Goal: Task Accomplishment & Management: Complete application form

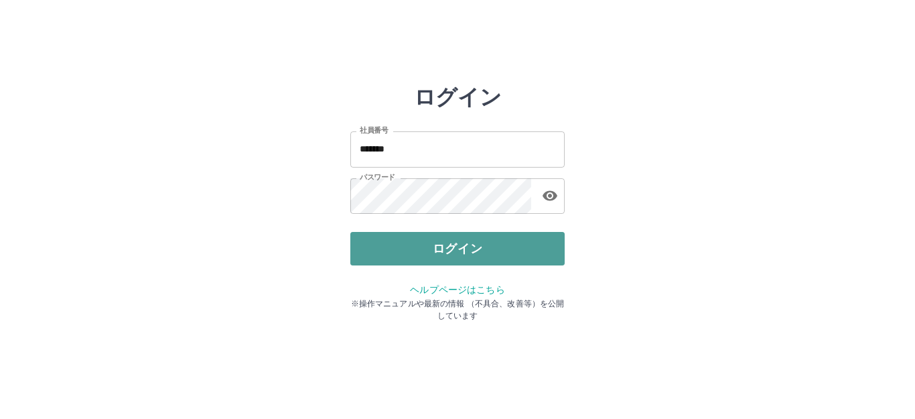
click at [453, 257] on button "ログイン" at bounding box center [457, 249] width 214 height 34
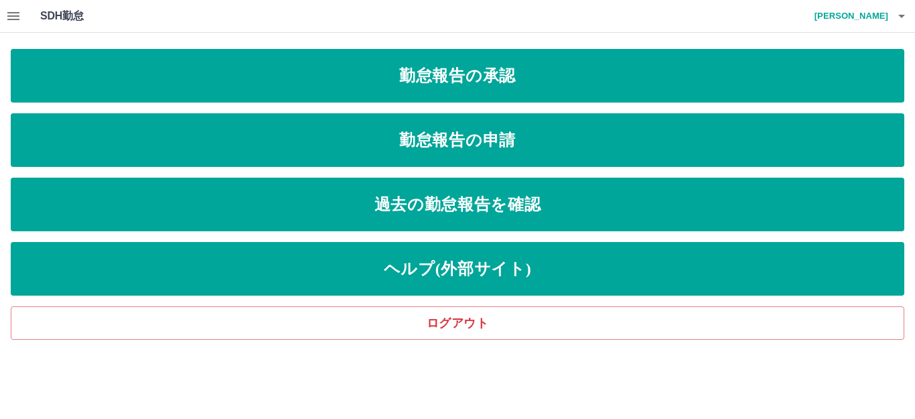
click at [7, 14] on icon "button" at bounding box center [13, 16] width 16 height 16
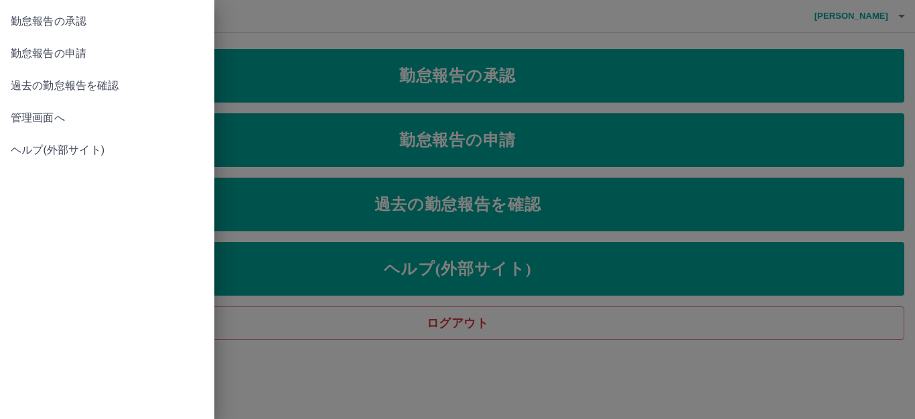
click at [86, 25] on span "勤怠報告の承認" at bounding box center [107, 21] width 193 height 16
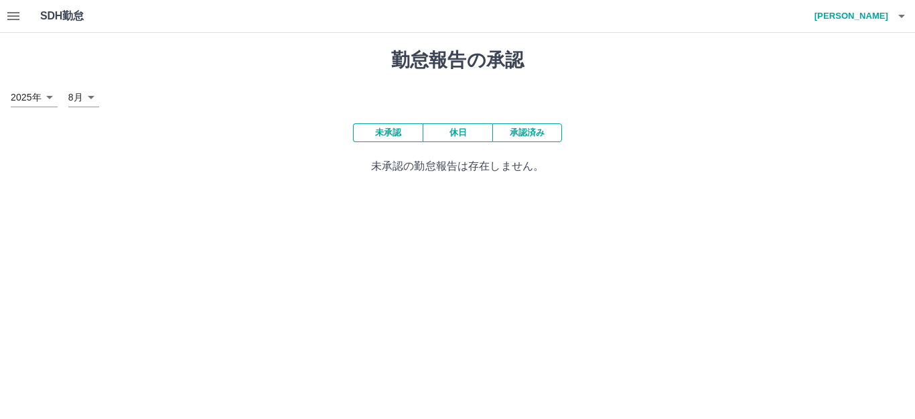
click at [542, 133] on button "承認済み" at bounding box center [528, 132] width 70 height 19
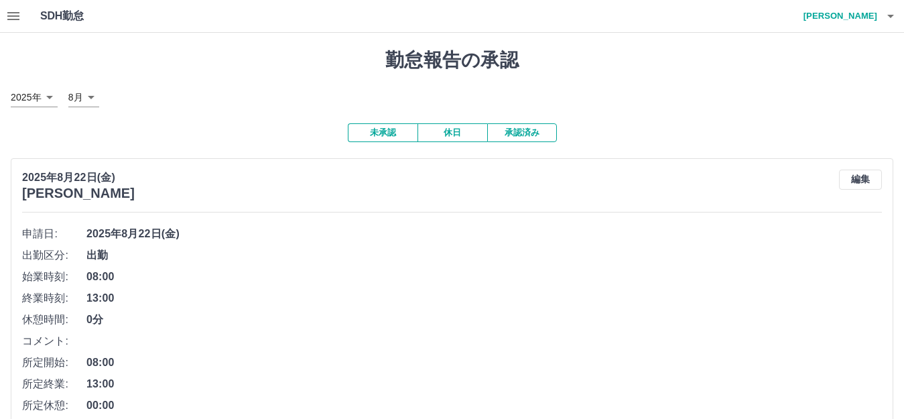
click at [377, 134] on button "未承認" at bounding box center [383, 132] width 70 height 19
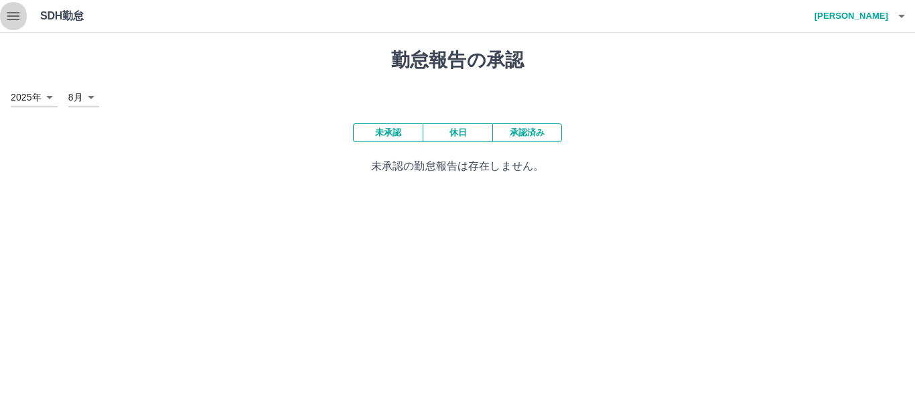
click at [9, 16] on icon "button" at bounding box center [13, 16] width 12 height 8
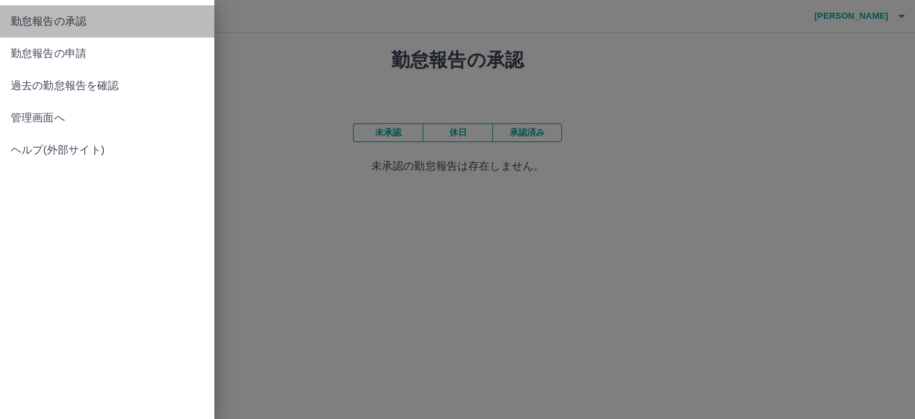
click at [52, 25] on span "勤怠報告の承認" at bounding box center [107, 21] width 193 height 16
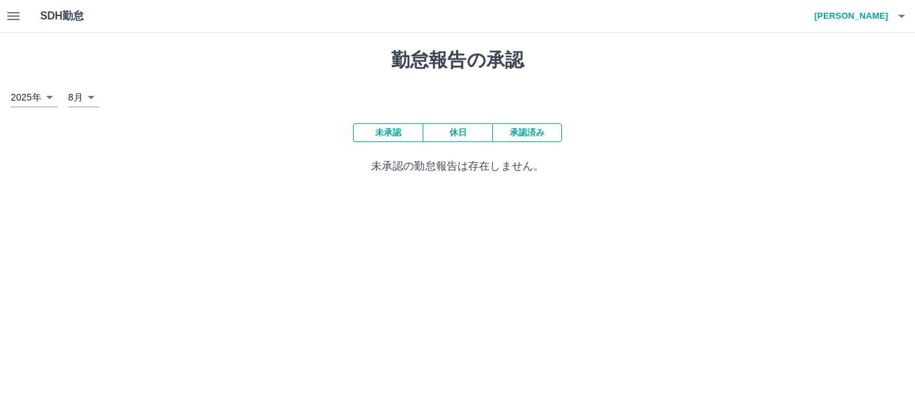
click at [11, 13] on icon "button" at bounding box center [13, 16] width 12 height 8
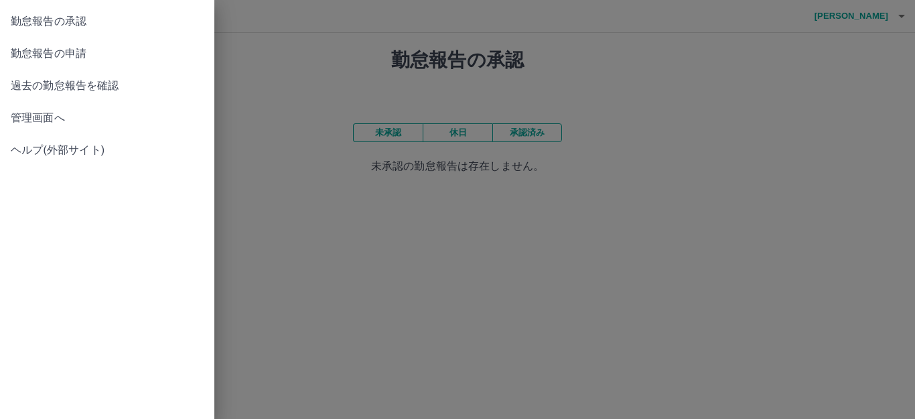
click at [93, 17] on span "勤怠報告の承認" at bounding box center [107, 21] width 193 height 16
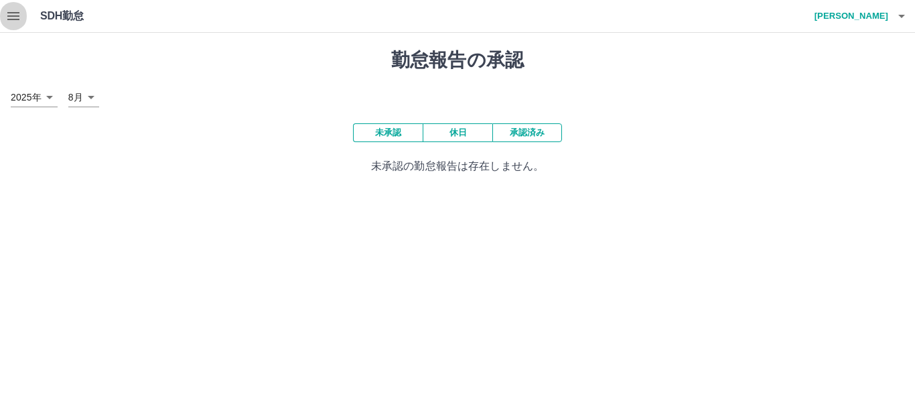
click at [13, 12] on icon "button" at bounding box center [13, 16] width 12 height 8
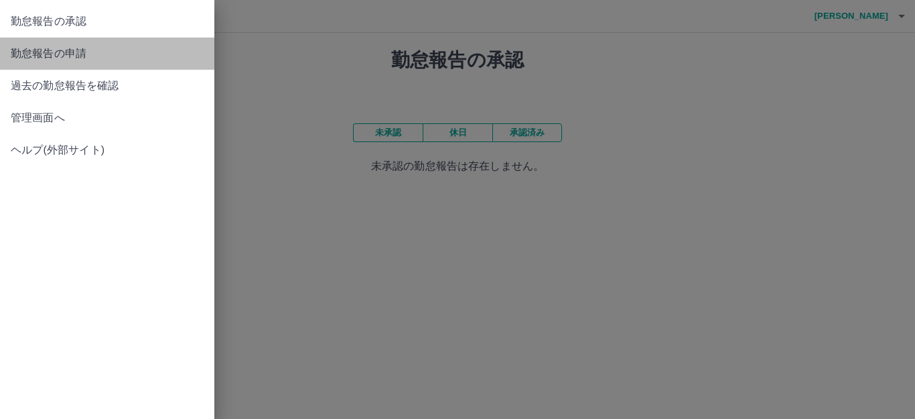
click at [75, 61] on span "勤怠報告の申請" at bounding box center [107, 54] width 193 height 16
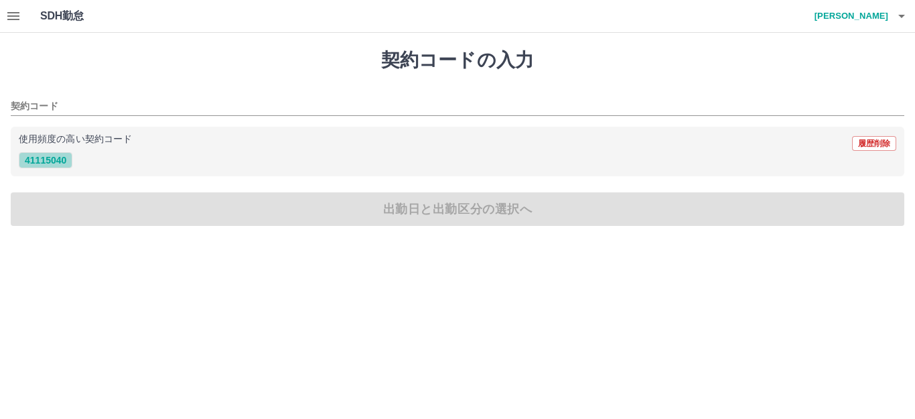
click at [46, 161] on button "41115040" at bounding box center [46, 160] width 54 height 16
type input "********"
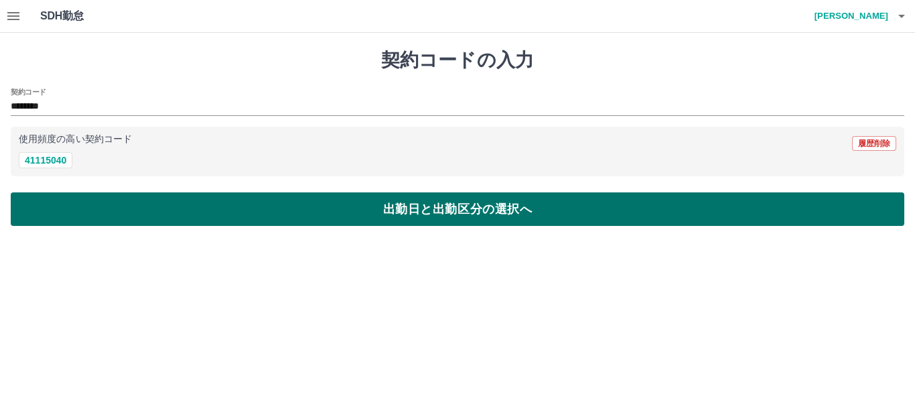
click at [57, 201] on button "出勤日と出勤区分の選択へ" at bounding box center [458, 209] width 894 height 34
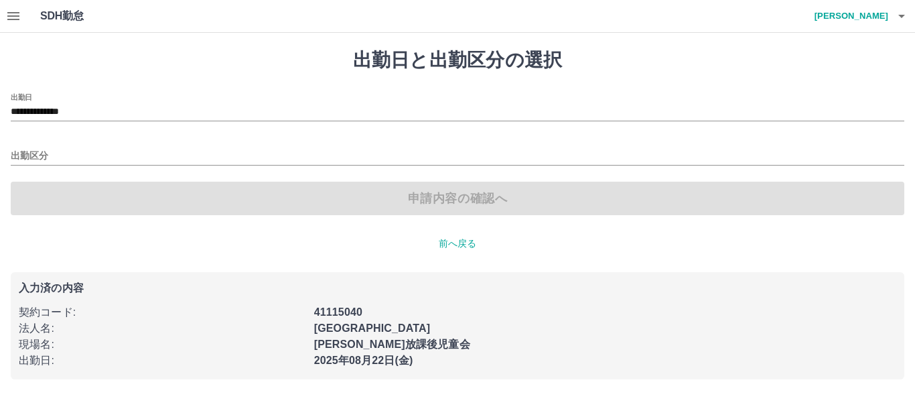
click at [36, 144] on div "出勤区分" at bounding box center [458, 151] width 894 height 28
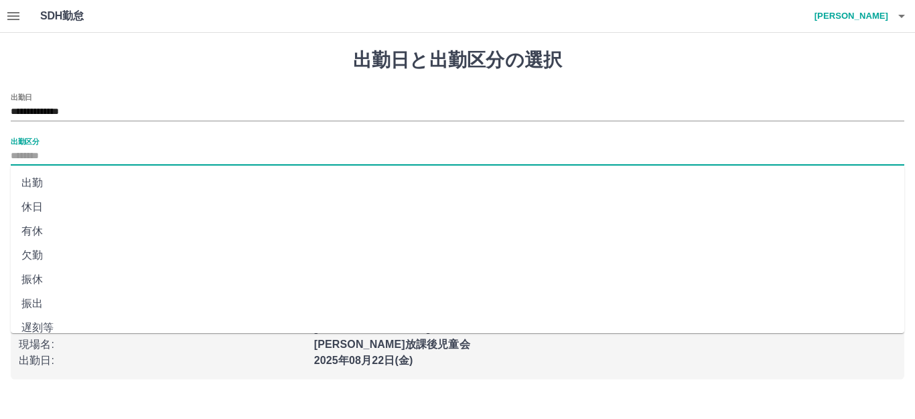
click at [46, 156] on input "出勤区分" at bounding box center [458, 156] width 894 height 17
click at [38, 180] on li "出勤" at bounding box center [458, 183] width 894 height 24
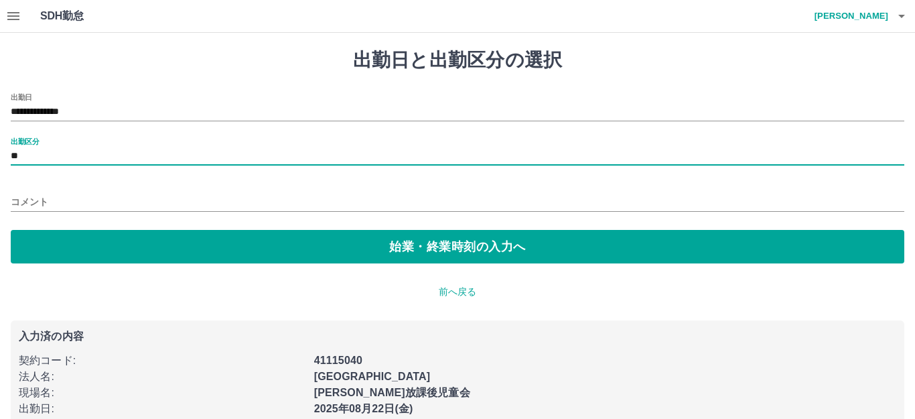
type input "**"
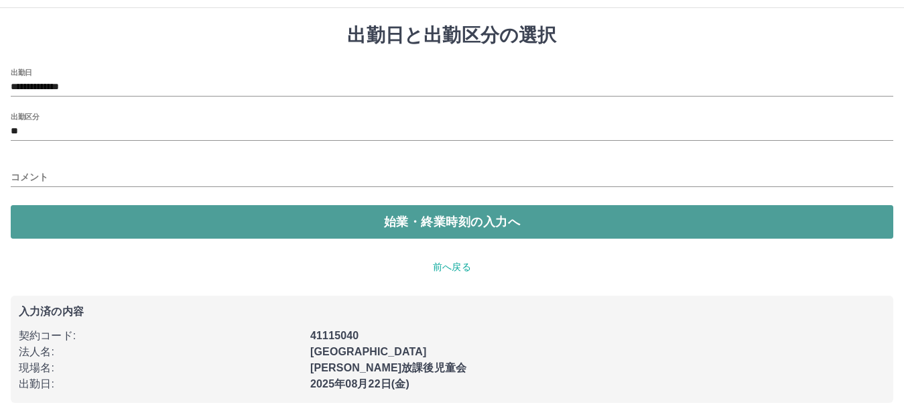
click at [90, 224] on button "始業・終業時刻の入力へ" at bounding box center [452, 222] width 882 height 34
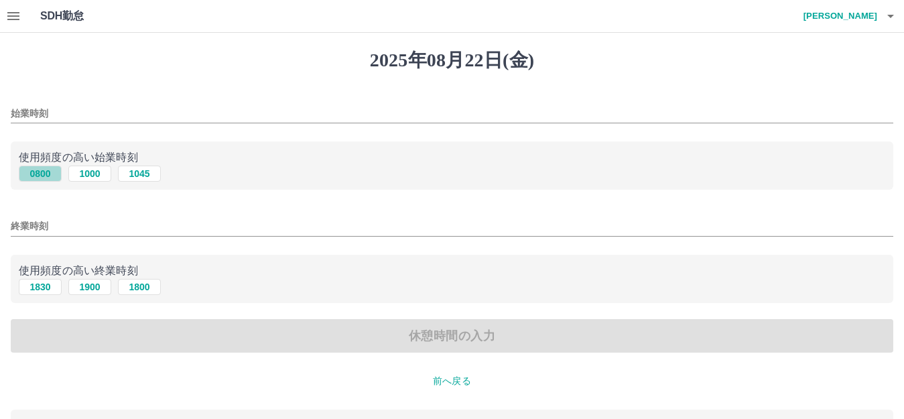
click at [40, 172] on button "0800" at bounding box center [40, 174] width 43 height 16
type input "****"
click at [41, 288] on button "1830" at bounding box center [40, 287] width 43 height 16
type input "****"
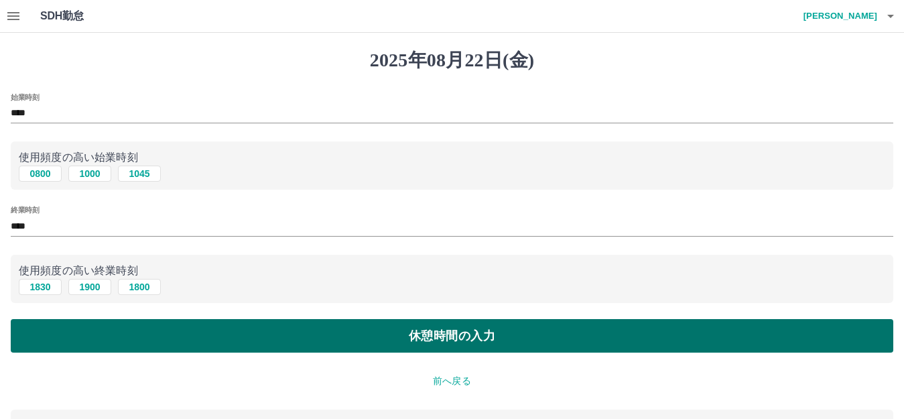
click at [405, 331] on button "休憩時間の入力" at bounding box center [452, 336] width 882 height 34
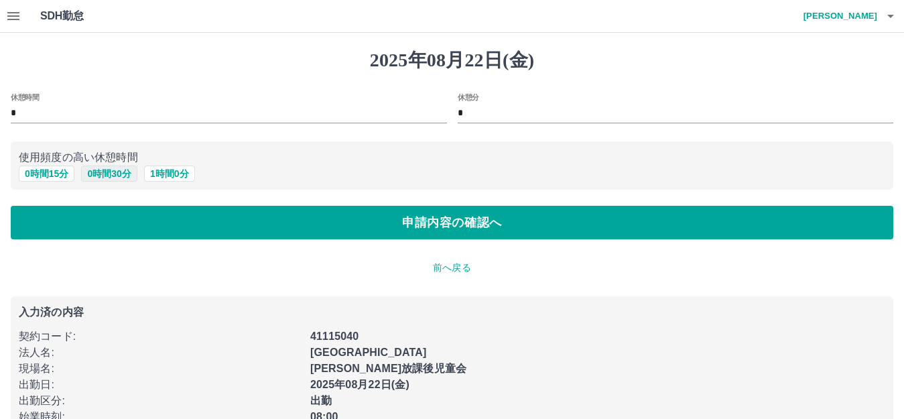
click at [123, 175] on button "0 時間 30 分" at bounding box center [109, 174] width 56 height 16
type input "**"
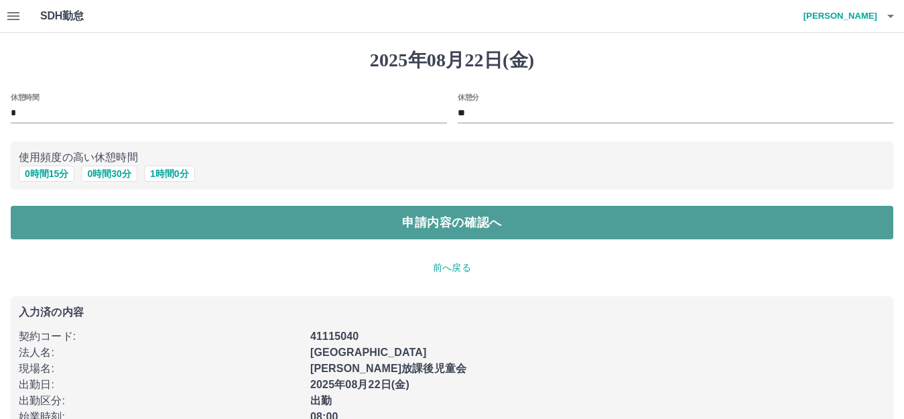
click at [291, 215] on button "申請内容の確認へ" at bounding box center [452, 223] width 882 height 34
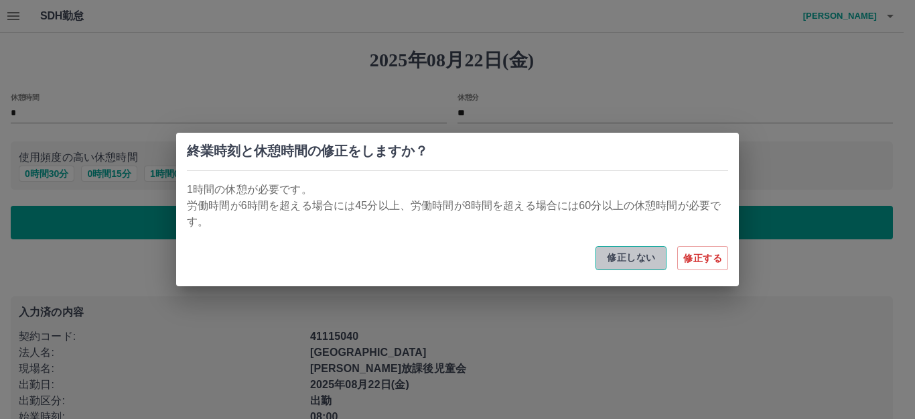
click at [640, 257] on button "修正しない" at bounding box center [631, 258] width 71 height 24
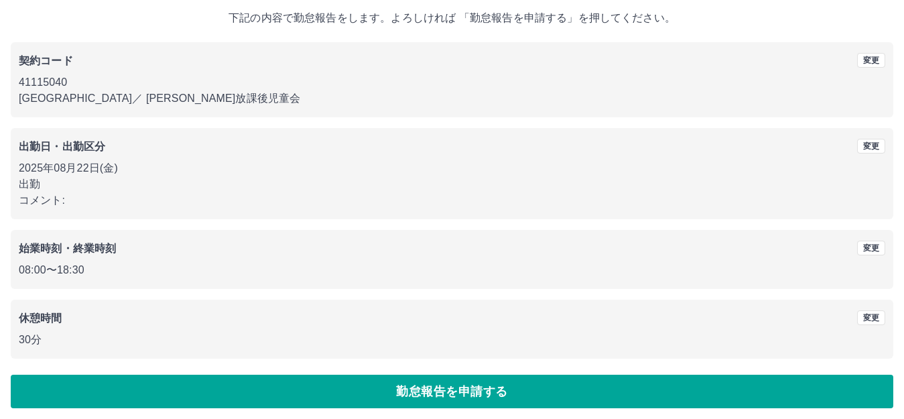
scroll to position [83, 0]
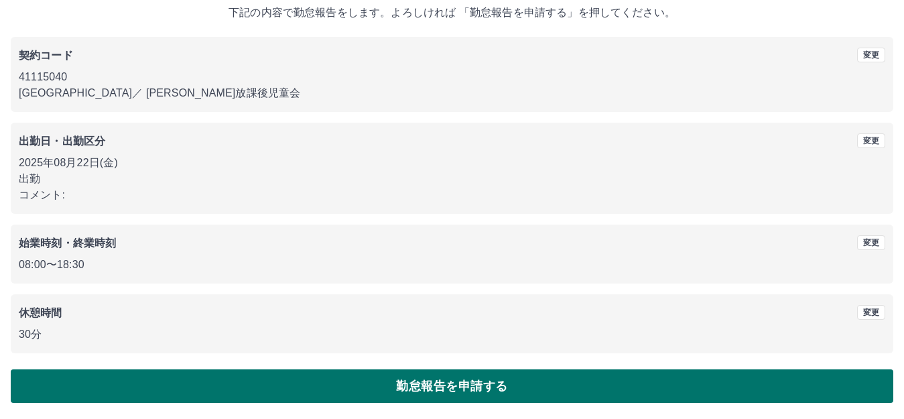
click at [425, 396] on button "勤怠報告を申請する" at bounding box center [452, 386] width 882 height 34
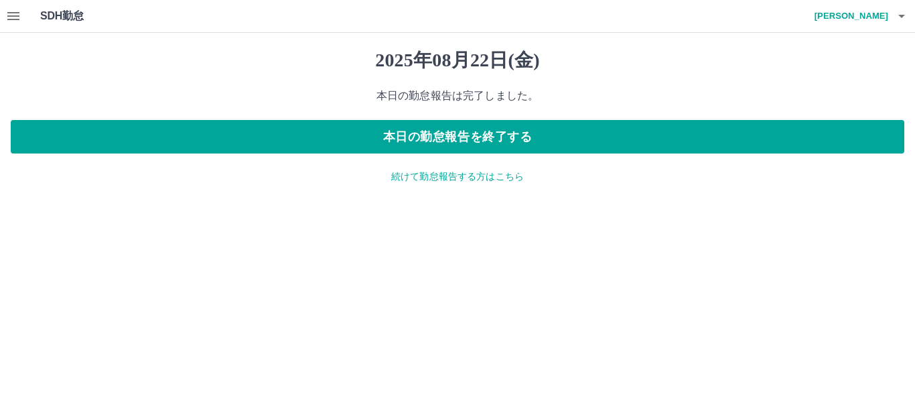
click at [12, 14] on icon "button" at bounding box center [13, 16] width 16 height 16
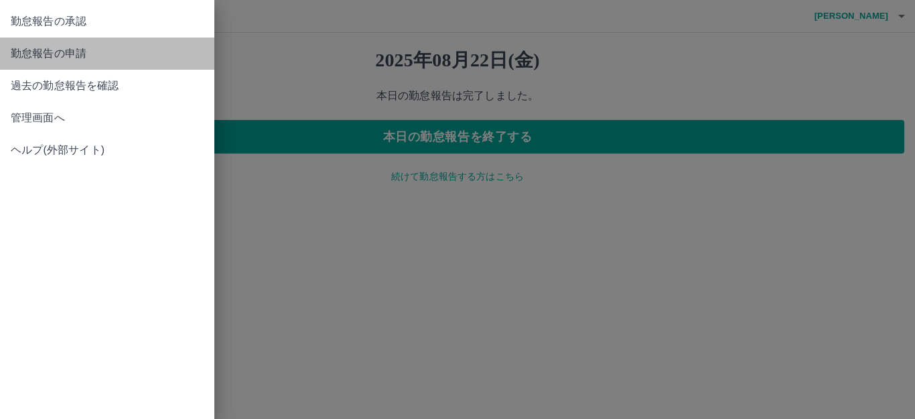
click at [62, 49] on span "勤怠報告の申請" at bounding box center [107, 54] width 193 height 16
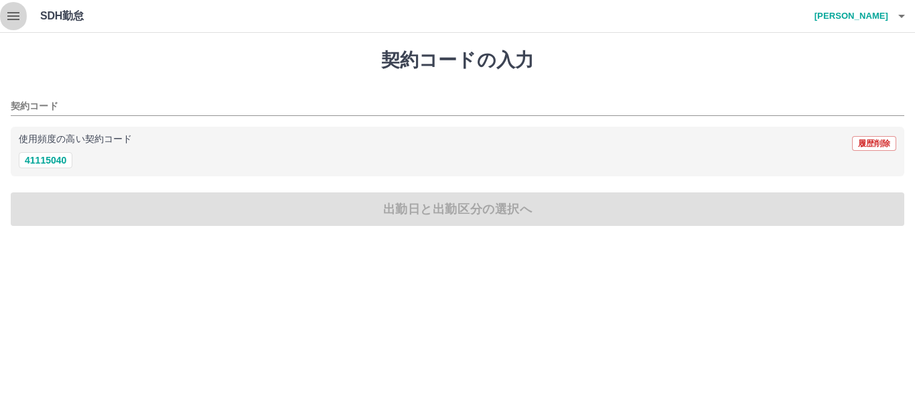
click at [16, 14] on icon "button" at bounding box center [13, 16] width 16 height 16
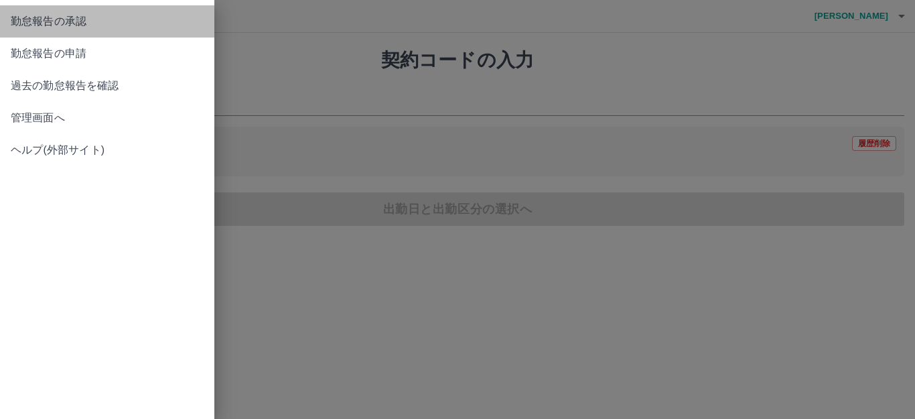
click at [62, 19] on span "勤怠報告の承認" at bounding box center [107, 21] width 193 height 16
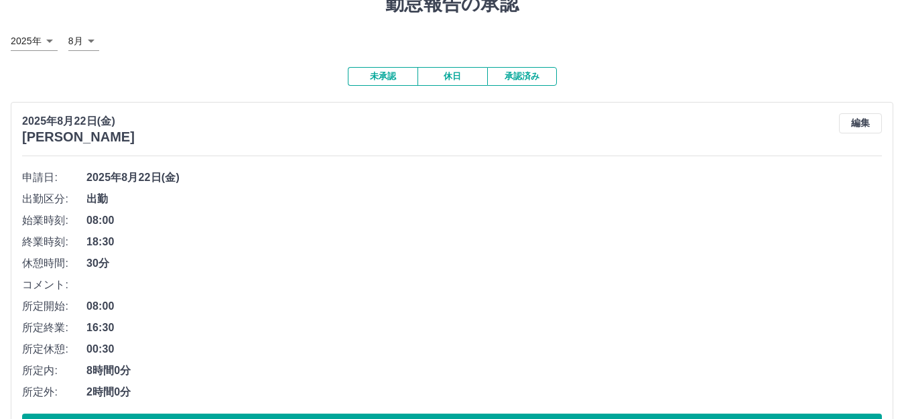
scroll to position [113, 0]
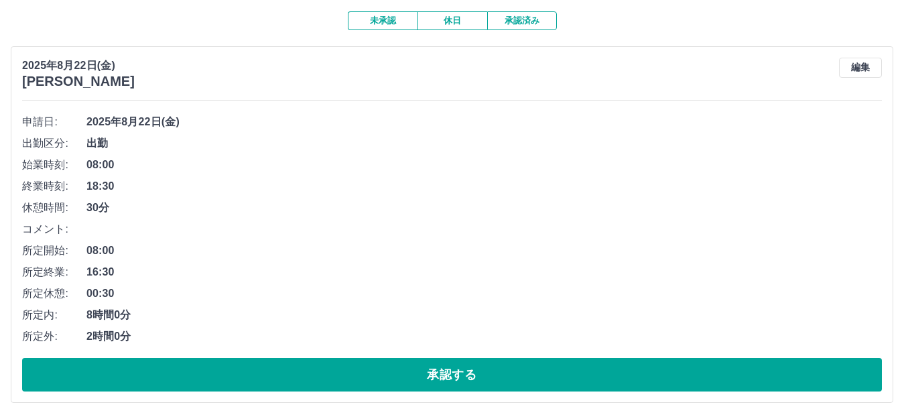
click at [523, 27] on button "承認済み" at bounding box center [522, 20] width 70 height 19
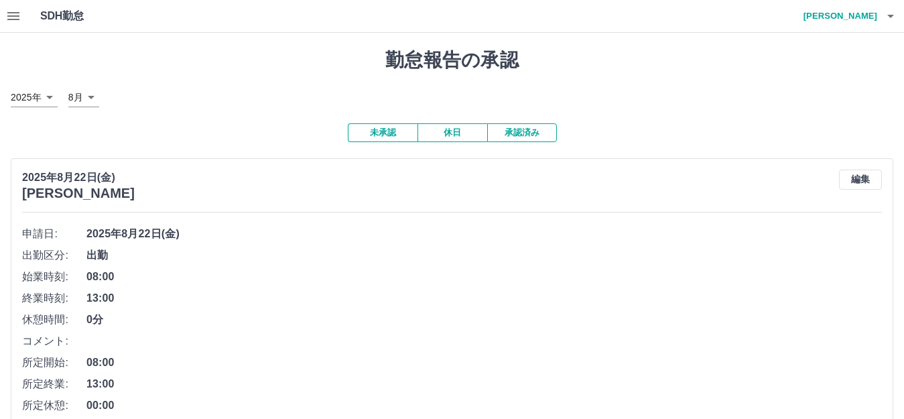
click at [9, 12] on icon "button" at bounding box center [13, 16] width 12 height 8
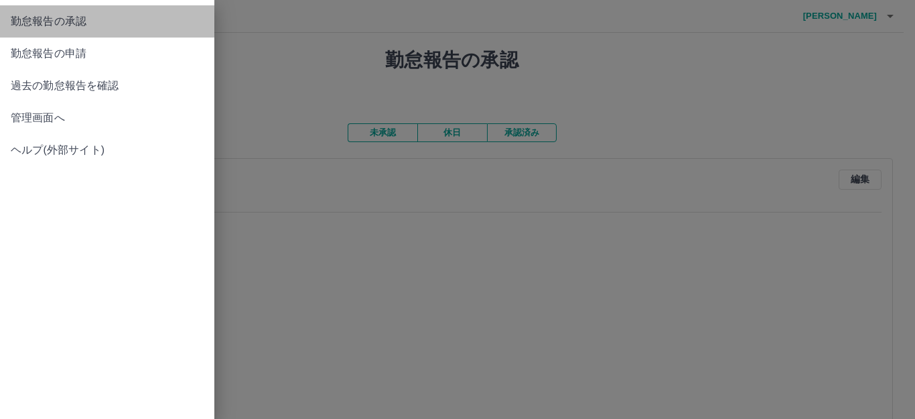
click at [78, 19] on span "勤怠報告の承認" at bounding box center [107, 21] width 193 height 16
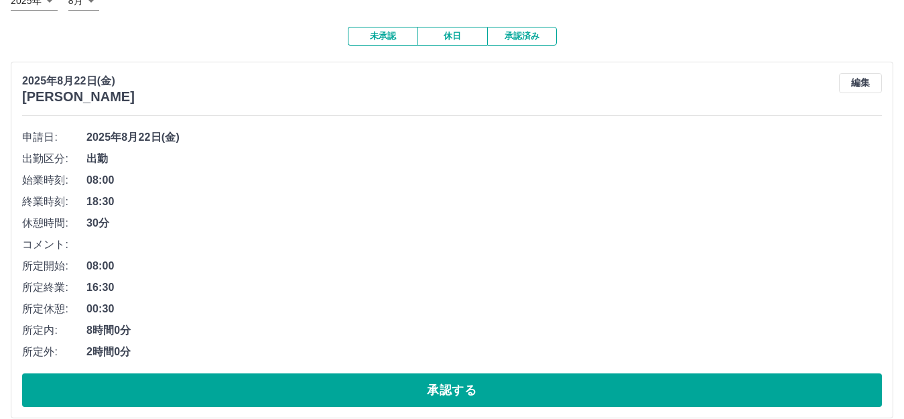
scroll to position [113, 0]
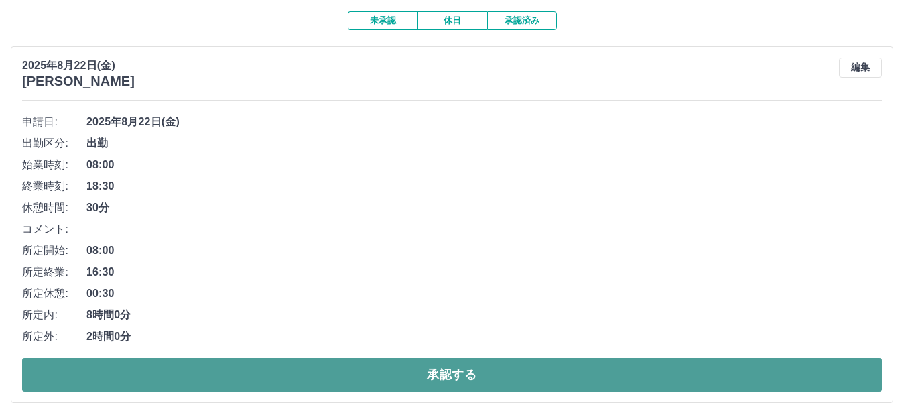
click at [379, 376] on button "承認する" at bounding box center [452, 375] width 860 height 34
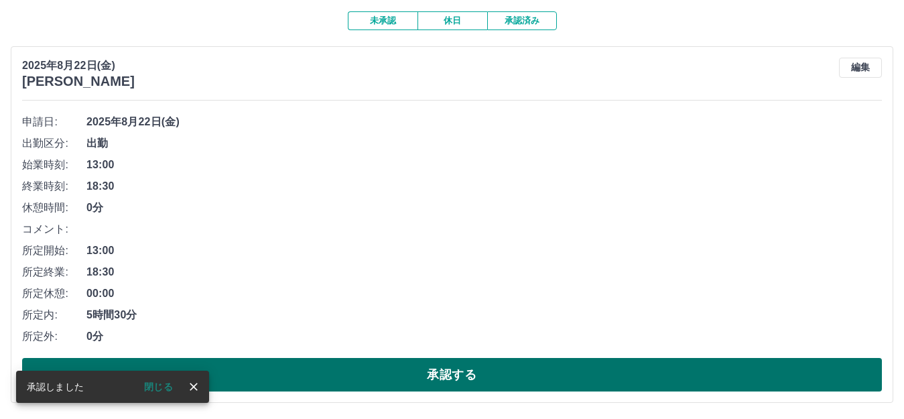
click at [460, 371] on button "承認する" at bounding box center [452, 375] width 860 height 34
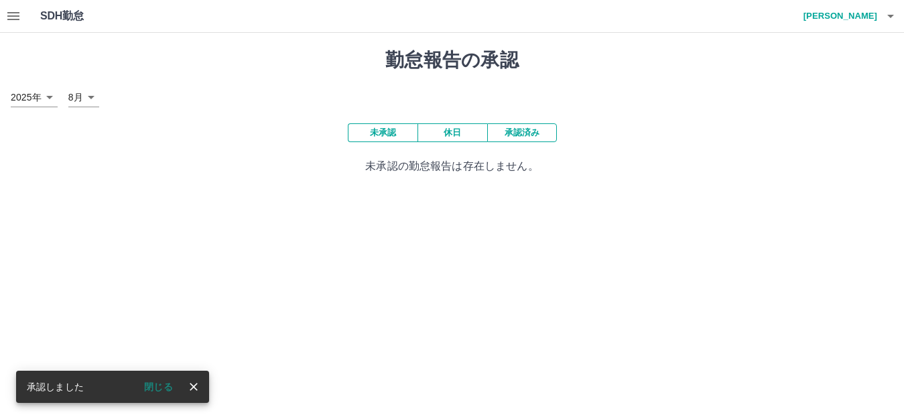
scroll to position [0, 0]
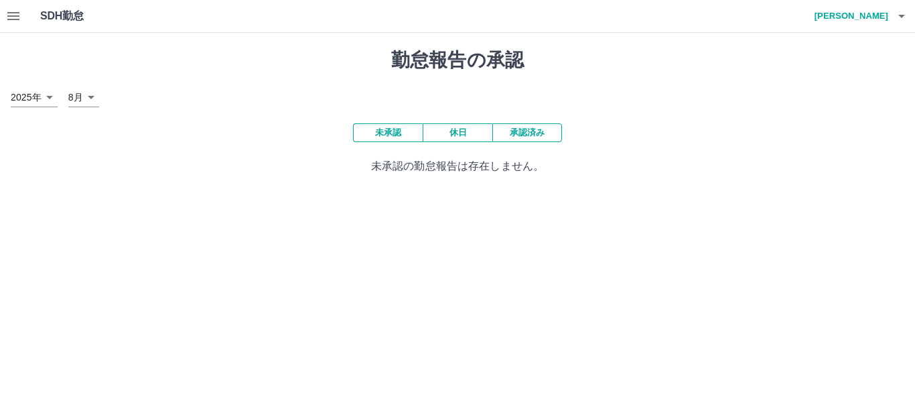
click at [522, 132] on button "承認済み" at bounding box center [528, 132] width 70 height 19
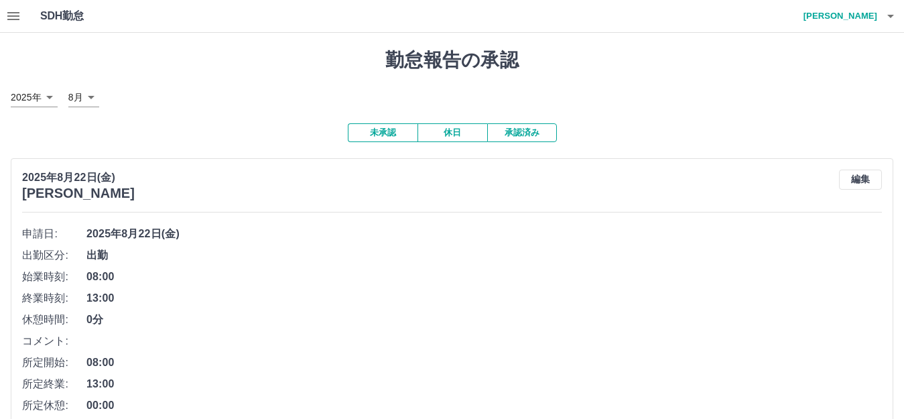
click at [882, 15] on icon "button" at bounding box center [890, 16] width 16 height 16
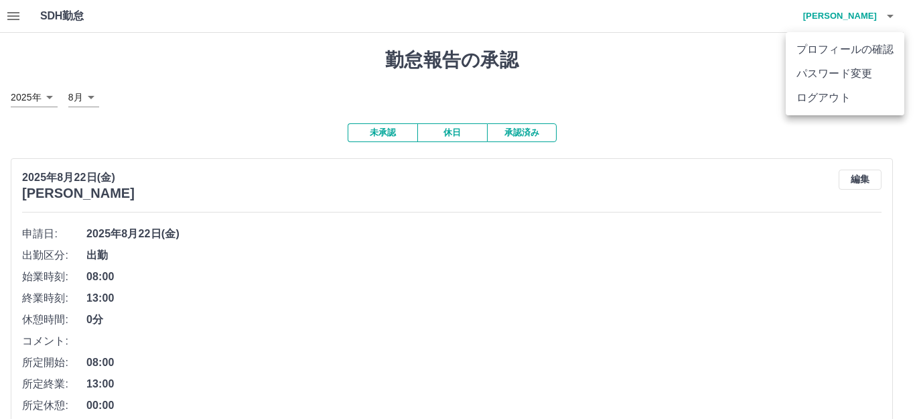
click at [841, 95] on li "ログアウト" at bounding box center [845, 98] width 119 height 24
